Goal: Find specific page/section: Find specific page/section

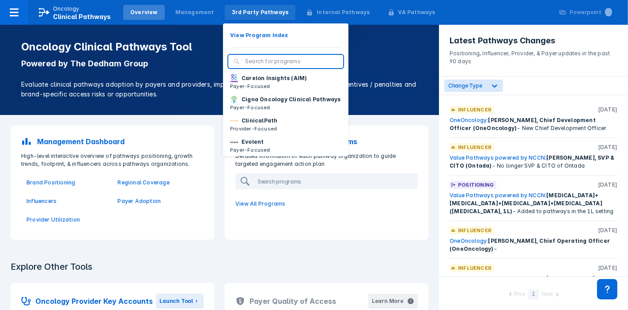
click at [234, 11] on div "3rd Party Pathways" at bounding box center [260, 12] width 57 height 8
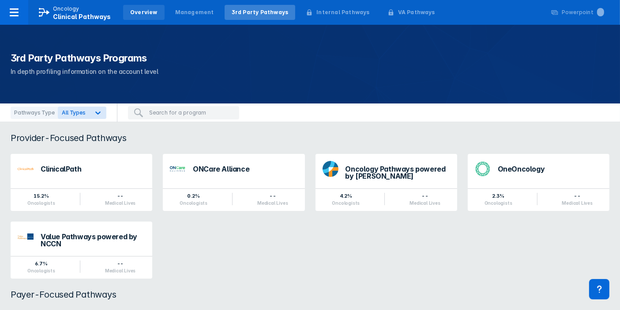
click at [147, 18] on div "Overview" at bounding box center [144, 12] width 42 height 15
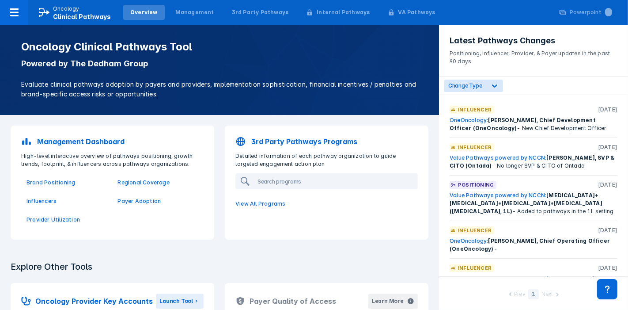
click at [269, 139] on p "3rd Party Pathways Programs" at bounding box center [304, 141] width 106 height 11
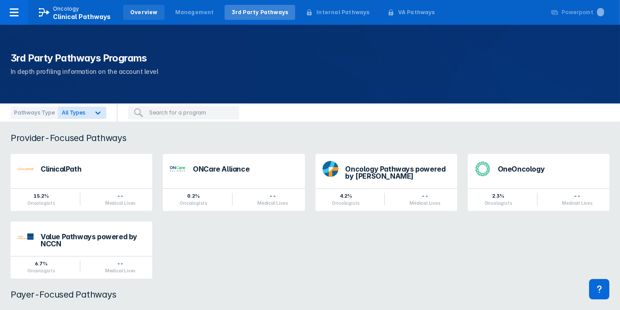
click at [137, 14] on div "Overview" at bounding box center [143, 12] width 27 height 8
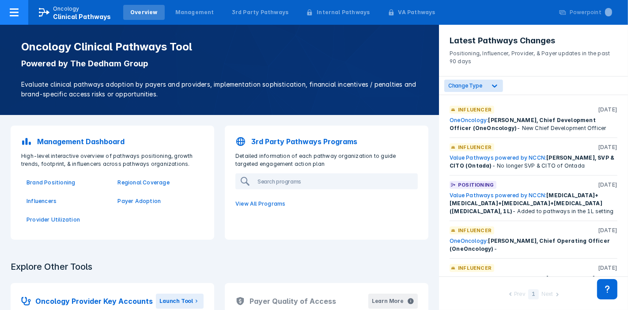
click at [19, 15] on icon at bounding box center [14, 12] width 11 height 11
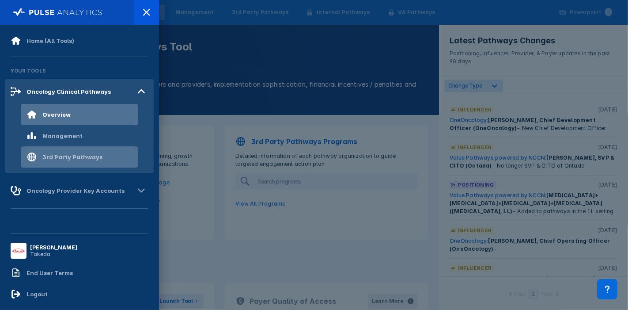
click at [65, 162] on div "3rd Party Pathways" at bounding box center [79, 156] width 117 height 21
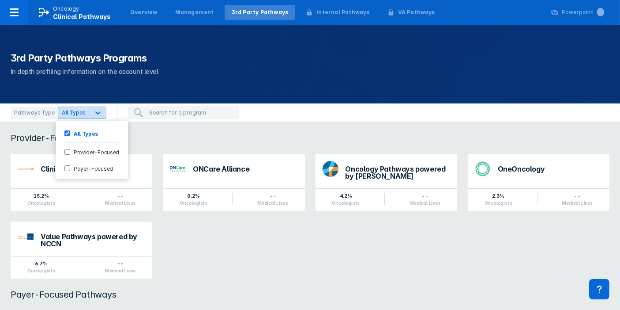
click at [94, 114] on icon at bounding box center [98, 112] width 9 height 9
click at [246, 139] on div "Provider-Focused Pathways" at bounding box center [310, 137] width 620 height 11
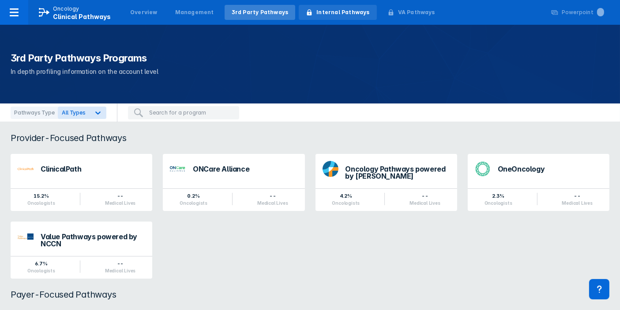
click at [334, 16] on div "Internal Pathways" at bounding box center [338, 12] width 78 height 15
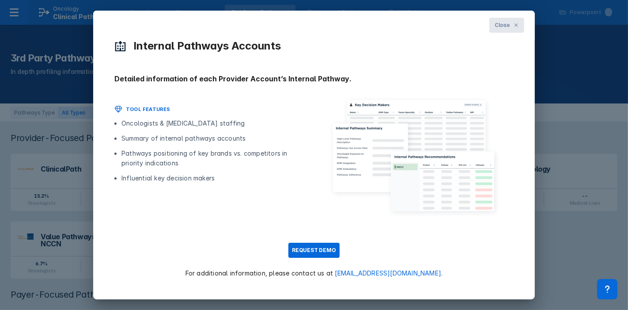
click at [512, 22] on button "Close" at bounding box center [506, 25] width 35 height 15
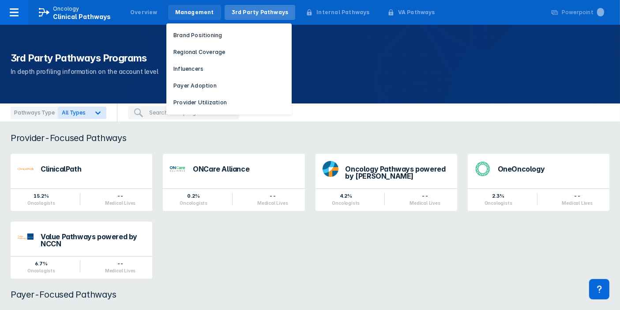
click at [190, 16] on div "Management" at bounding box center [194, 12] width 53 height 15
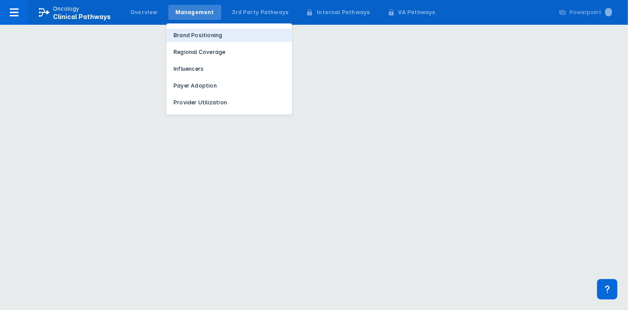
click at [180, 38] on p "Brand Positioning" at bounding box center [198, 35] width 49 height 8
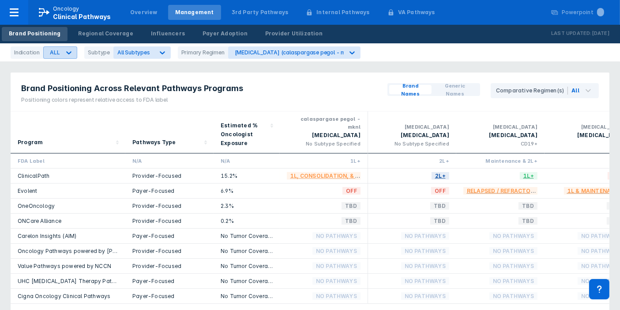
click at [69, 55] on icon at bounding box center [68, 52] width 9 height 9
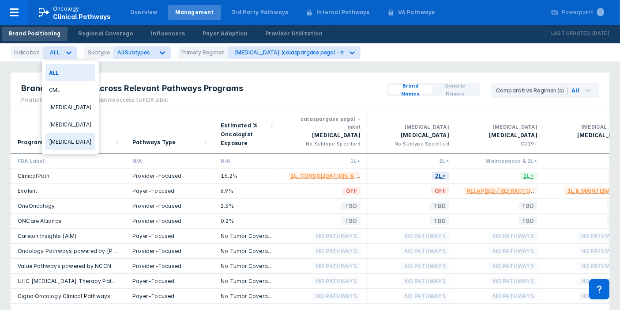
click at [65, 145] on div "[MEDICAL_DATA]" at bounding box center [70, 141] width 50 height 17
